Goal: Task Accomplishment & Management: Manage account settings

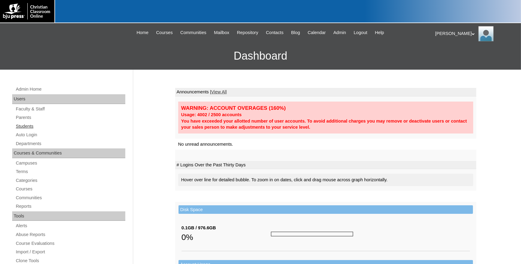
click at [26, 125] on link "Students" at bounding box center [70, 127] width 110 height 8
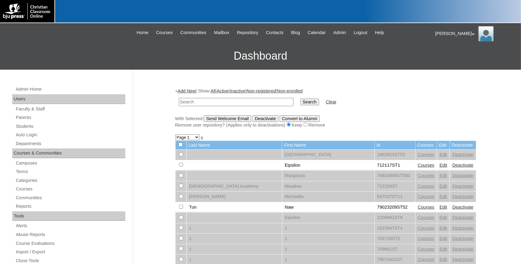
click at [201, 102] on input "text" at bounding box center [236, 102] width 115 height 8
type input "hunsaker"
click at [300, 99] on input "Search" at bounding box center [309, 102] width 19 height 7
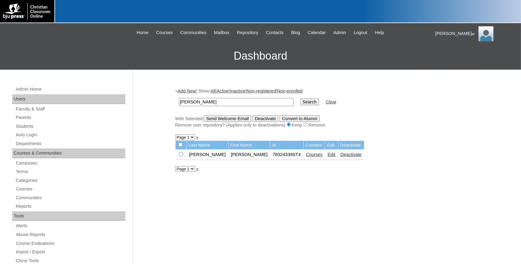
click at [328, 156] on link "Edit" at bounding box center [332, 154] width 8 height 5
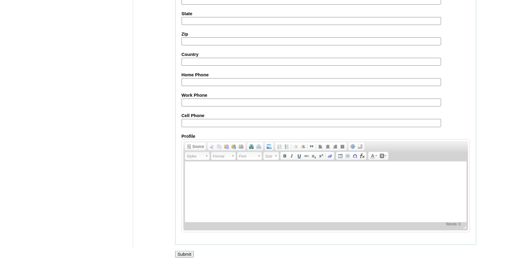
scroll to position [677, 0]
click at [182, 254] on input "Submit" at bounding box center [184, 254] width 19 height 7
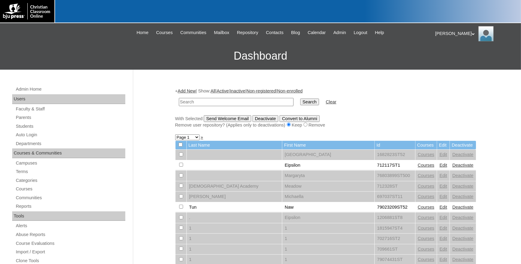
click at [443, 33] on div "[PERSON_NAME] My Profile My Settings Logout" at bounding box center [475, 33] width 80 height 15
click at [445, 58] on span "Logout" at bounding box center [446, 57] width 12 height 5
